Goal: Task Accomplishment & Management: Manage account settings

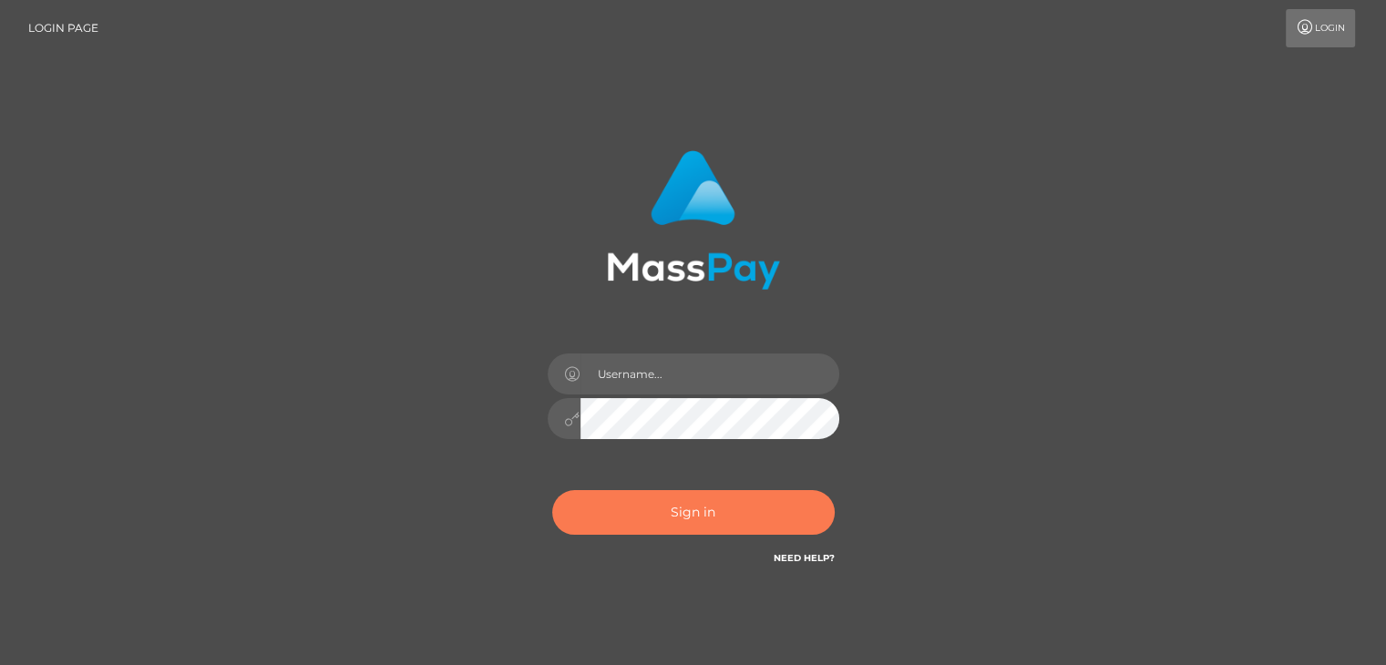
click at [675, 523] on button "Sign in" at bounding box center [693, 512] width 283 height 45
type input "[PERSON_NAME].xcite"
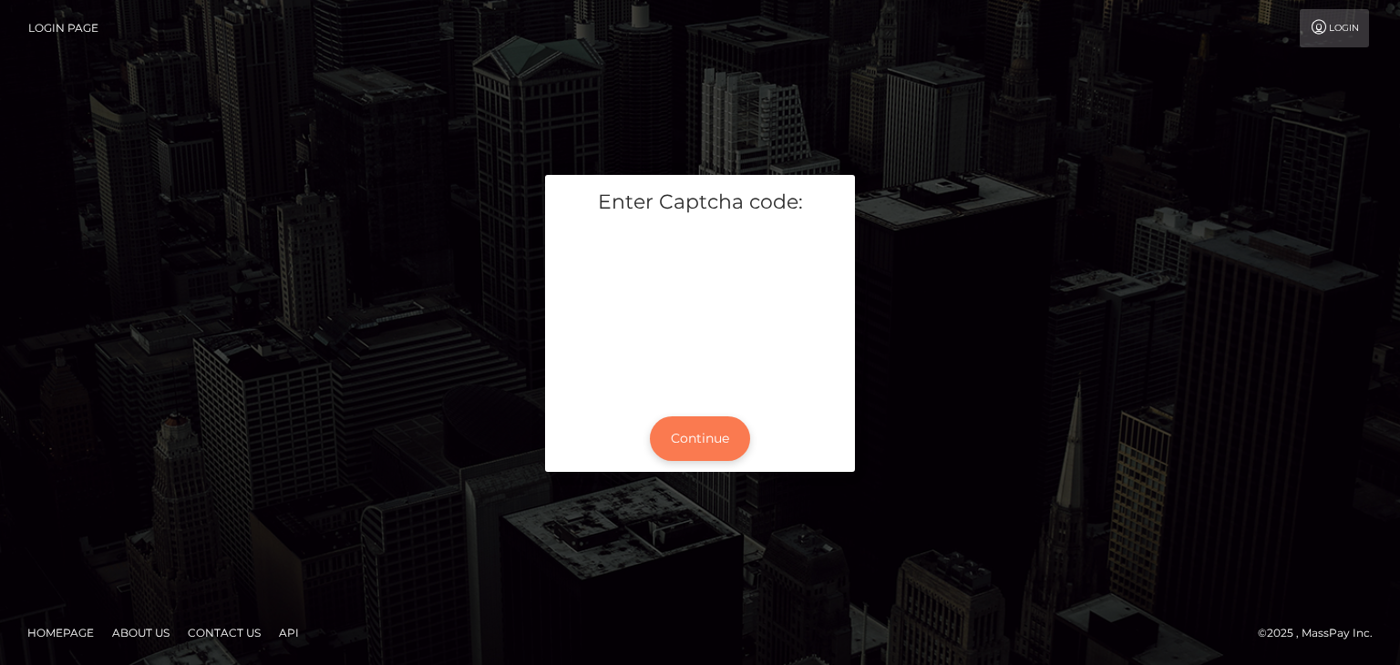
click at [696, 437] on button "Continue" at bounding box center [700, 438] width 100 height 45
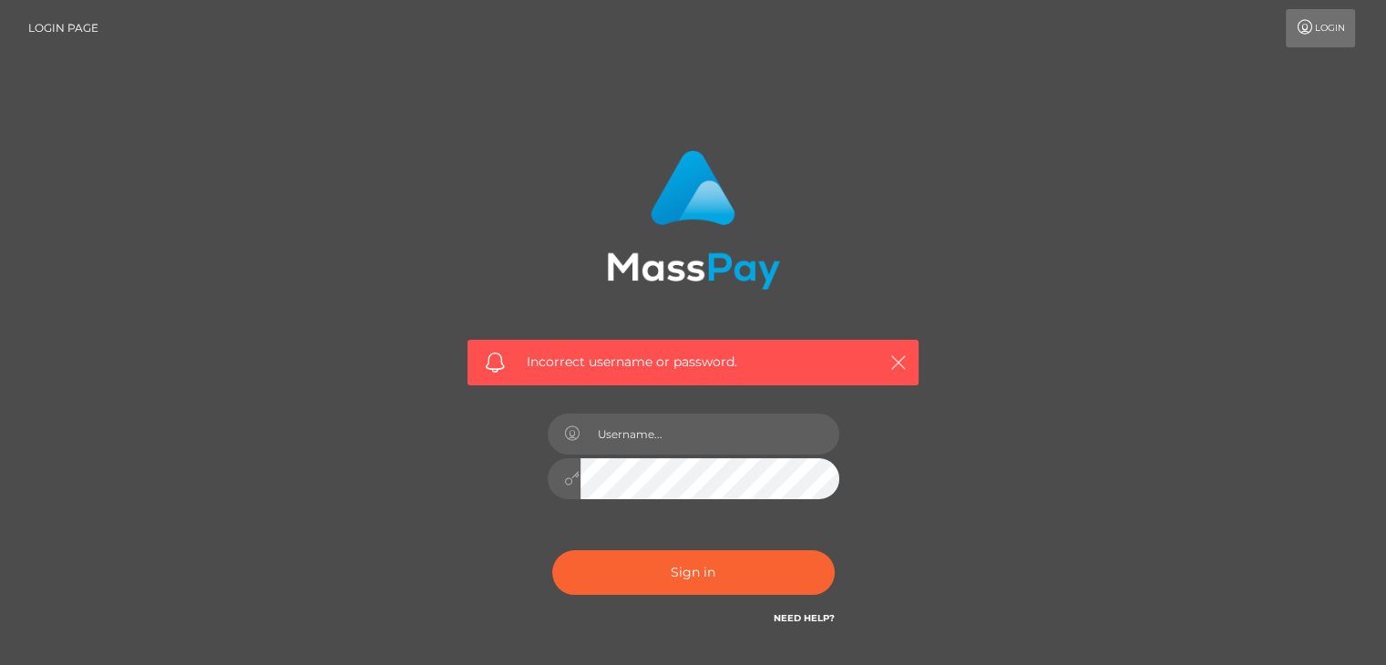
click at [897, 359] on icon "button" at bounding box center [898, 363] width 18 height 18
click at [693, 567] on button "Sign in" at bounding box center [693, 572] width 283 height 45
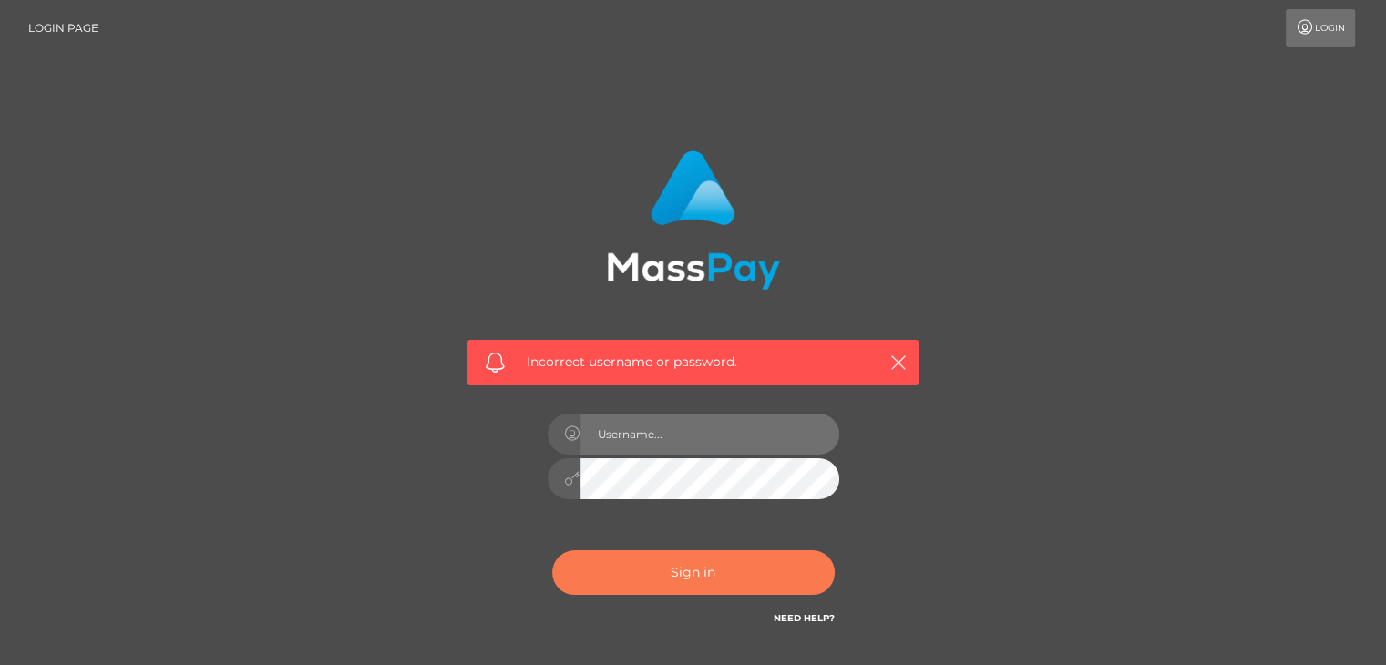
type input "[PERSON_NAME].xcite"
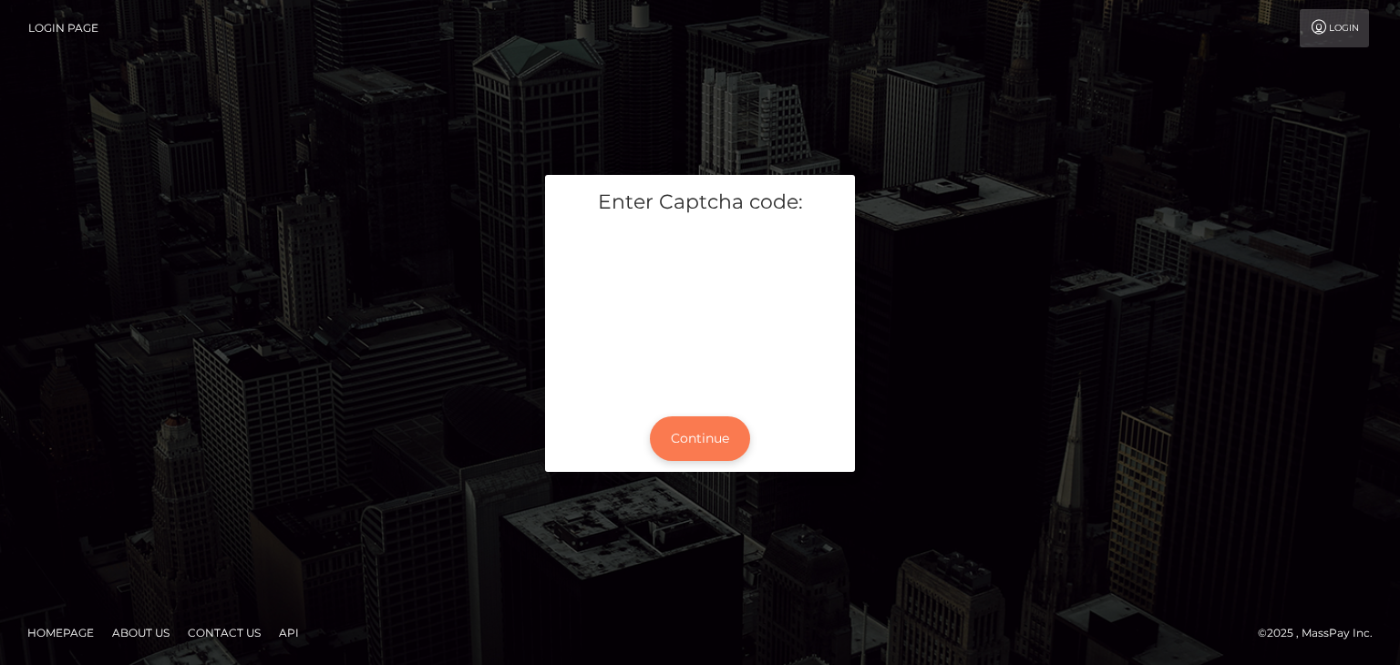
click at [700, 446] on button "Continue" at bounding box center [700, 438] width 100 height 45
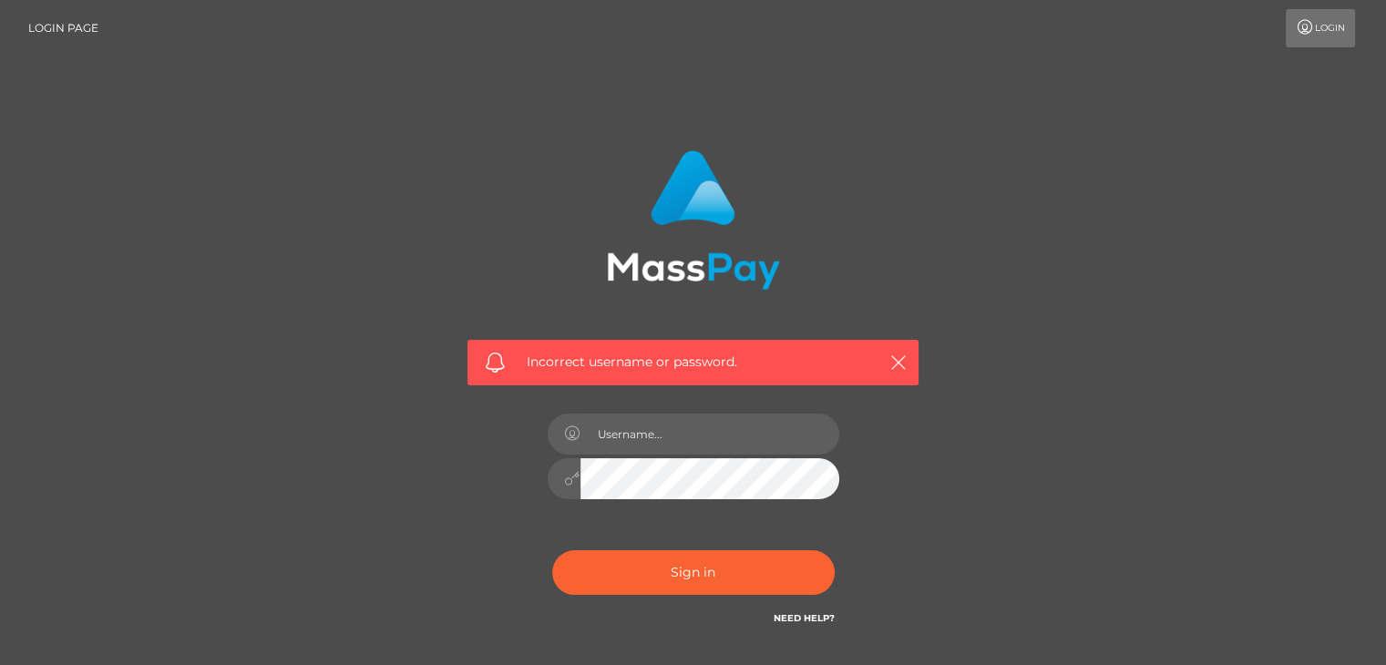
click at [1332, 29] on link "Login" at bounding box center [1320, 28] width 69 height 38
type input "[PERSON_NAME].xcite"
click at [889, 362] on icon "button" at bounding box center [898, 363] width 18 height 18
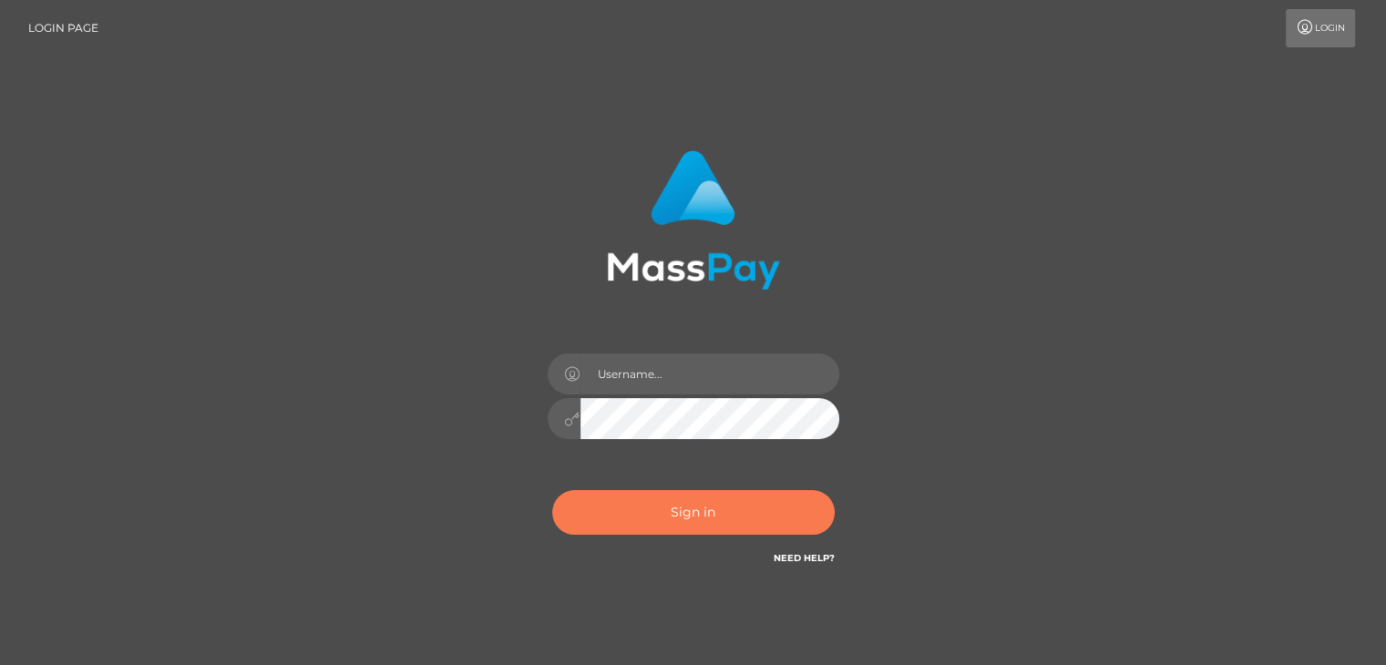
click at [718, 528] on button "Sign in" at bounding box center [693, 512] width 283 height 45
type input "Reynaldo.xcite"
click at [733, 512] on button "Sign in" at bounding box center [693, 512] width 283 height 45
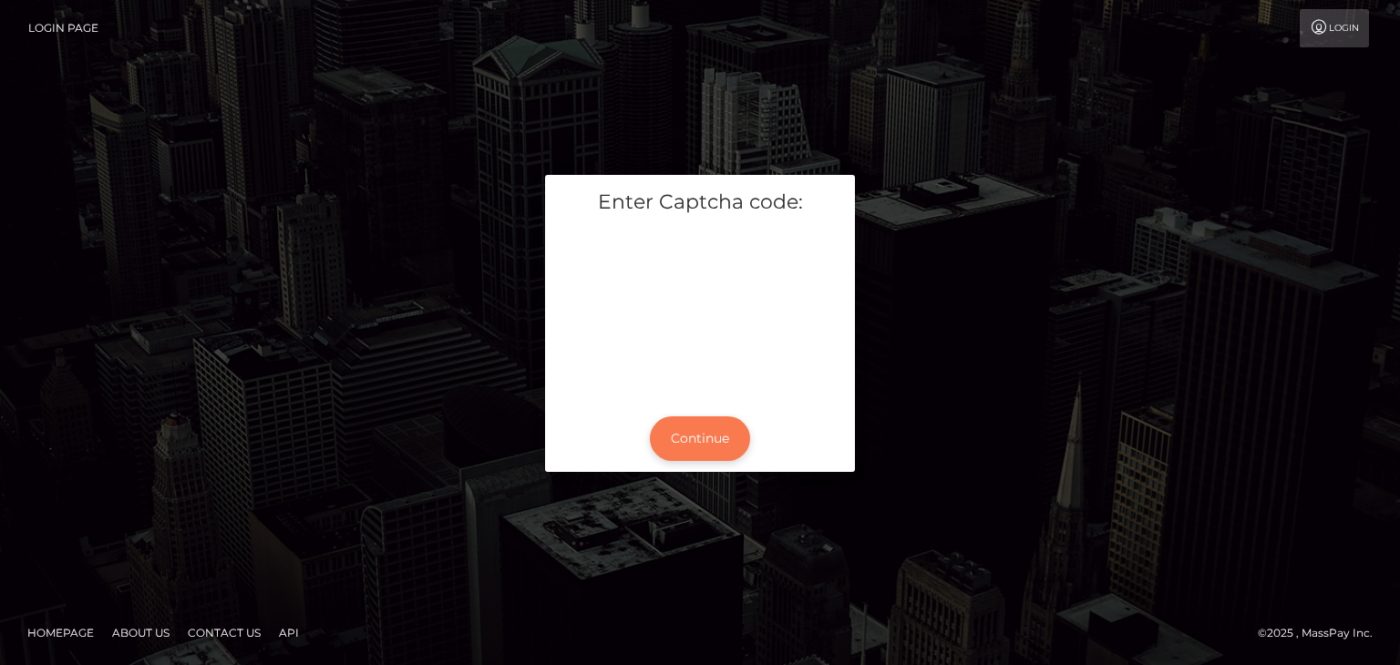
click at [700, 460] on button "Continue" at bounding box center [700, 438] width 100 height 45
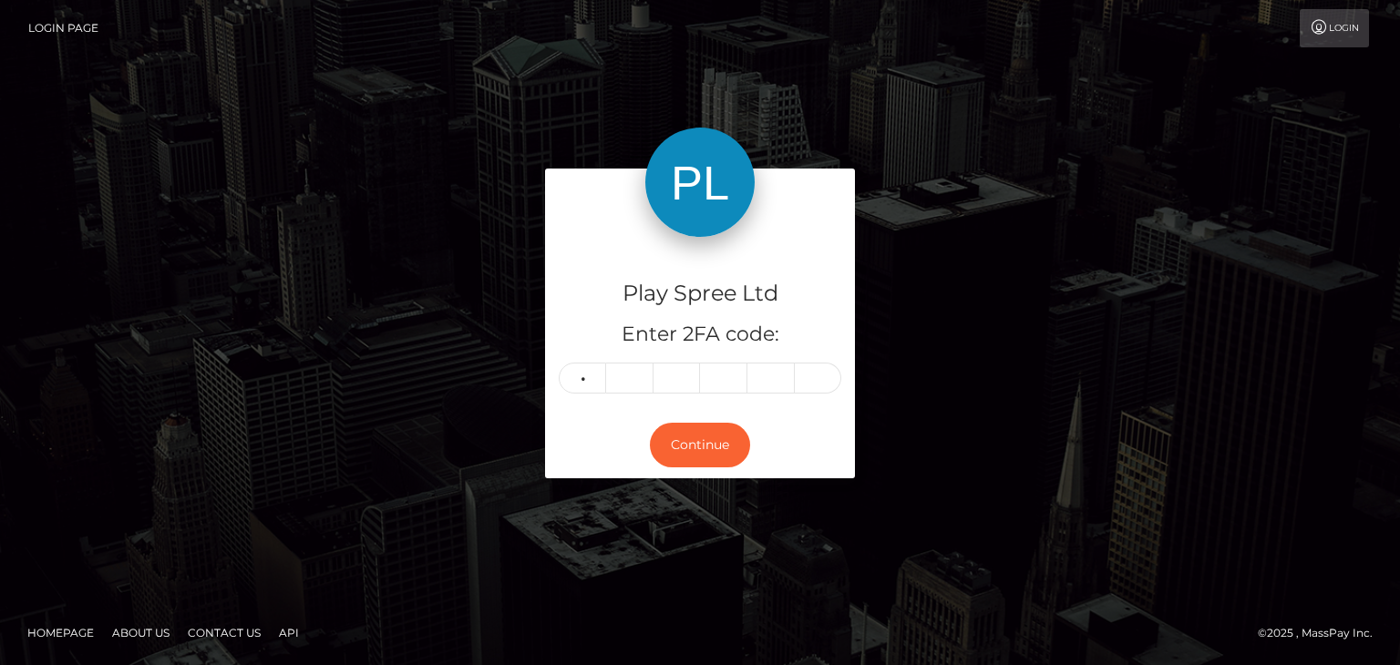
type input "8"
type input "3"
type input "2"
type input "7"
type input "4"
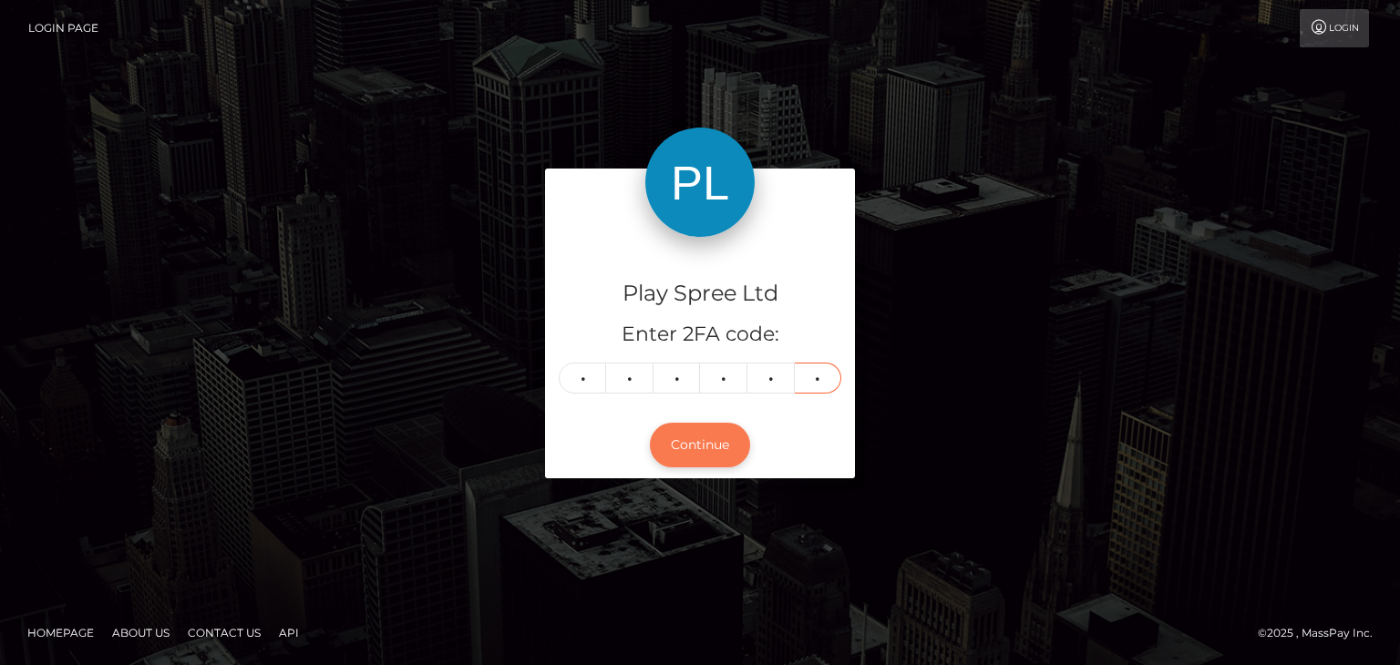
type input "9"
click at [707, 453] on button "Continue" at bounding box center [700, 445] width 100 height 45
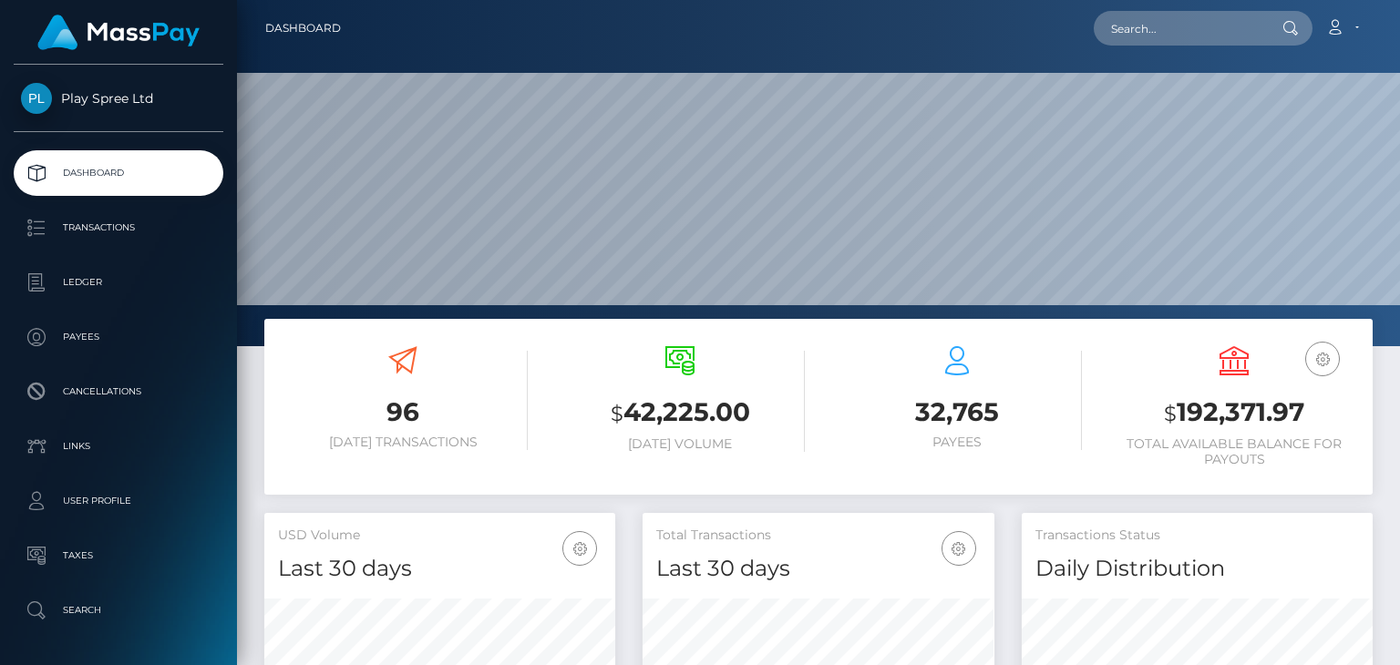
scroll to position [323, 350]
drag, startPoint x: 1308, startPoint y: 416, endPoint x: 1161, endPoint y: 407, distance: 147.0
click at [1161, 407] on h3 "$ 192,371.97" at bounding box center [1234, 413] width 250 height 37
copy h3 "$ 192,371.97"
